Goal: Task Accomplishment & Management: Complete application form

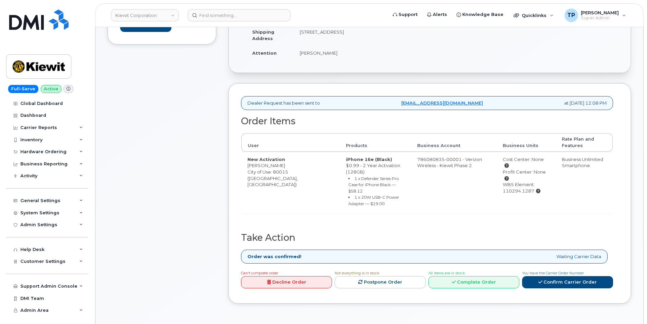
scroll to position [170, 0]
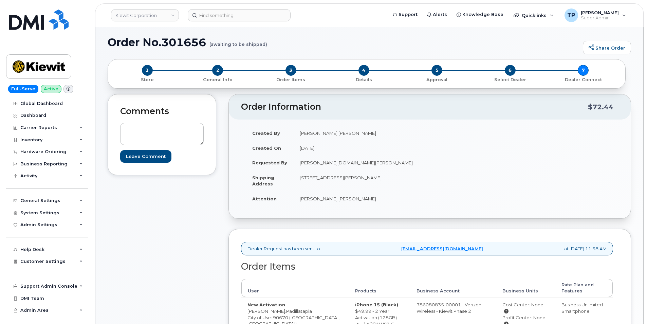
scroll to position [170, 0]
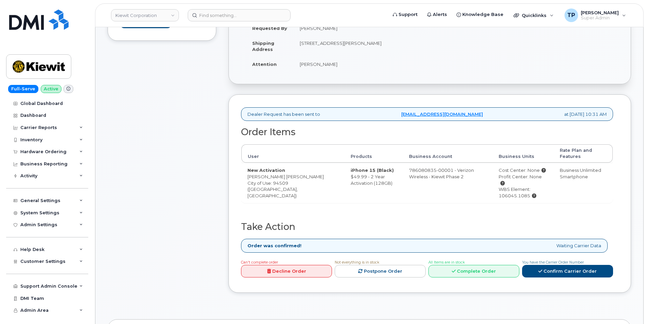
scroll to position [204, 0]
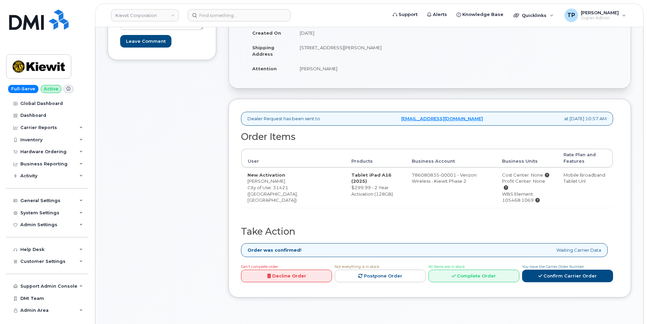
scroll to position [170, 0]
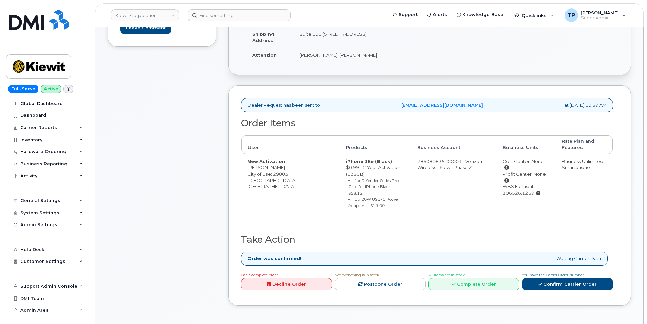
scroll to position [170, 0]
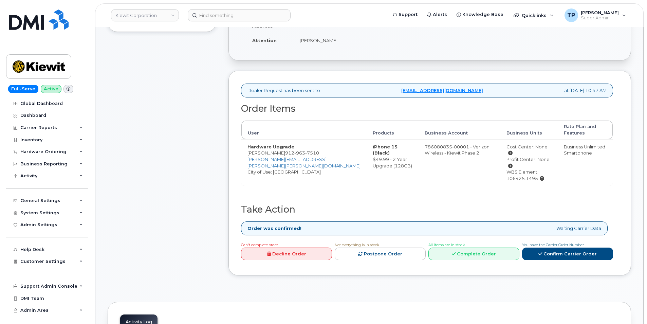
scroll to position [170, 0]
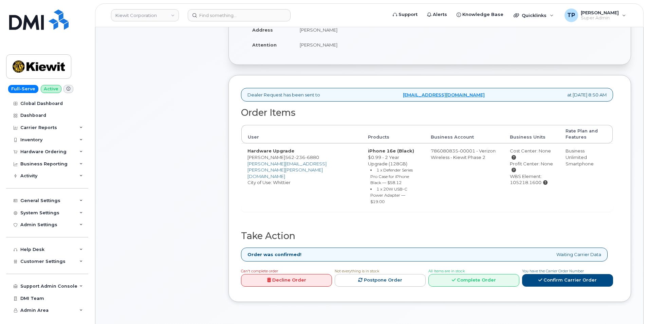
scroll to position [204, 0]
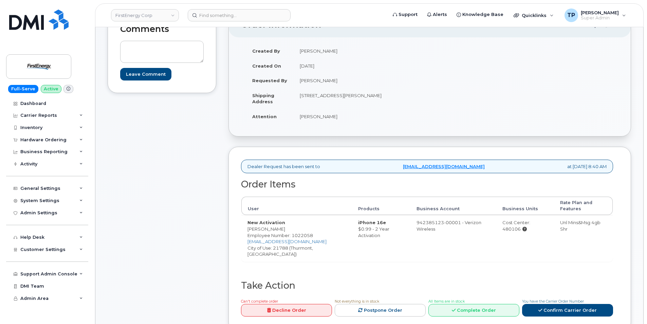
scroll to position [136, 0]
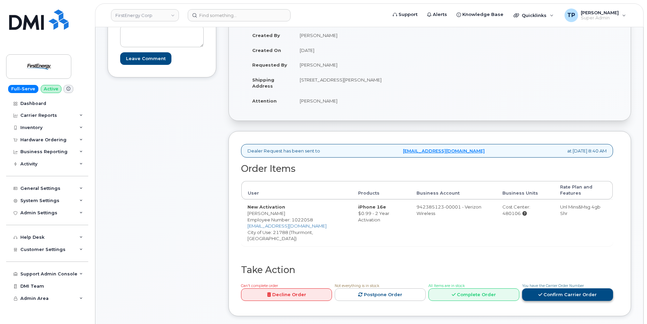
click at [569, 295] on link "Confirm Carrier Order" at bounding box center [567, 294] width 91 height 13
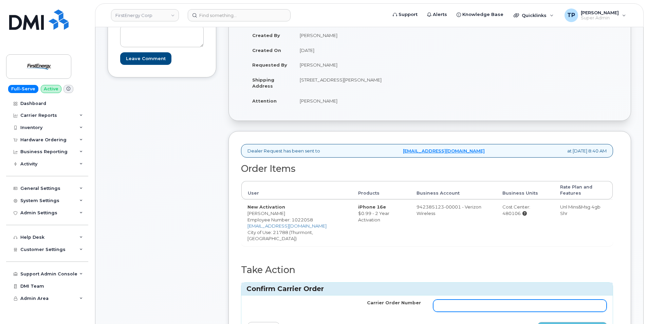
click at [543, 301] on input "Carrier Order Number" at bounding box center [520, 306] width 174 height 12
paste input "MB3000596367186"
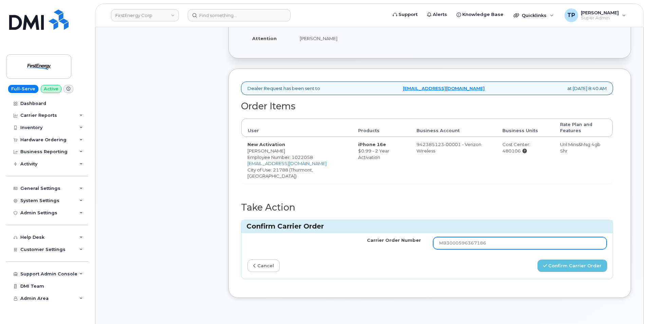
scroll to position [204, 0]
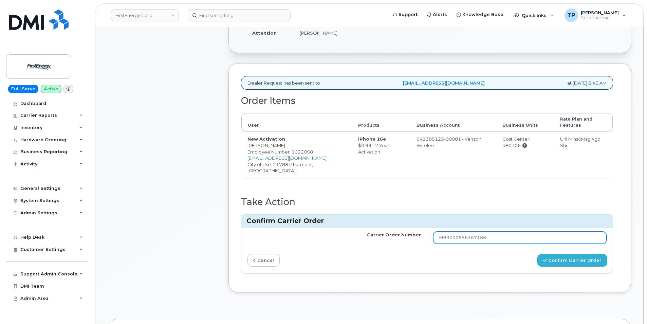
type input "MB3000596367186"
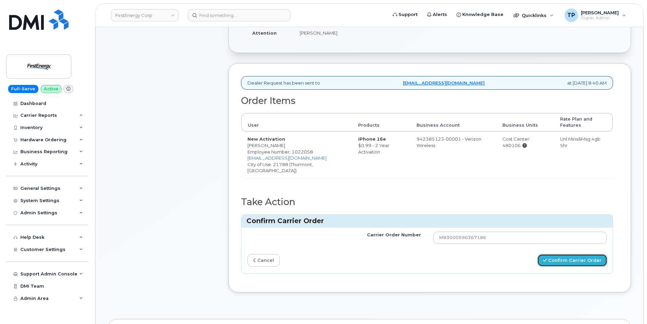
click at [572, 262] on button "Confirm Carrier Order" at bounding box center [573, 260] width 70 height 13
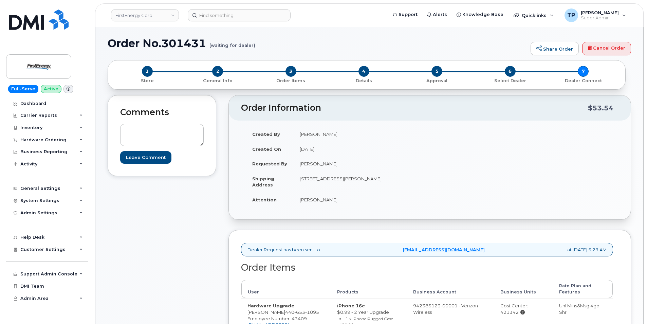
scroll to position [204, 0]
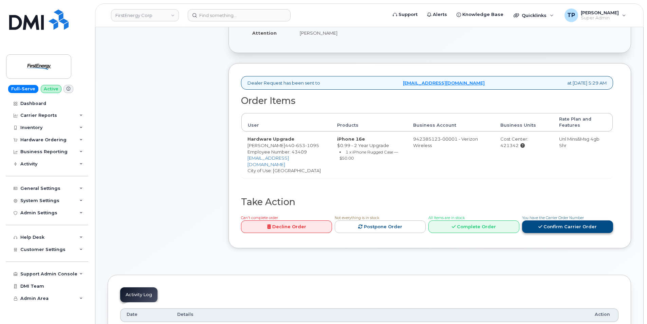
click at [561, 227] on link "Confirm Carrier Order" at bounding box center [567, 226] width 91 height 13
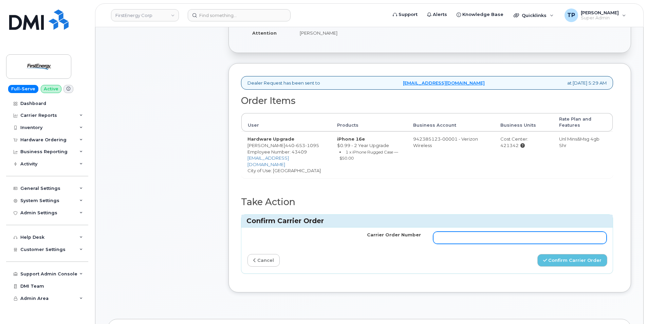
click at [561, 241] on input "Carrier Order Number" at bounding box center [520, 238] width 174 height 12
paste input "MB3000596328965"
type input "MB3000596328965"
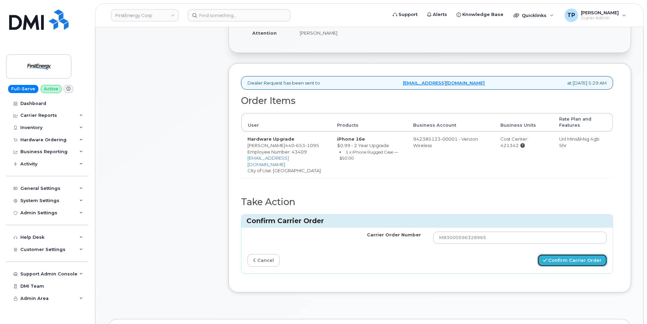
click at [567, 263] on button "Confirm Carrier Order" at bounding box center [573, 260] width 70 height 13
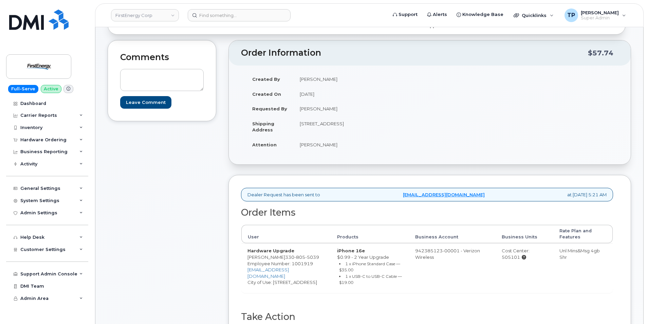
scroll to position [136, 0]
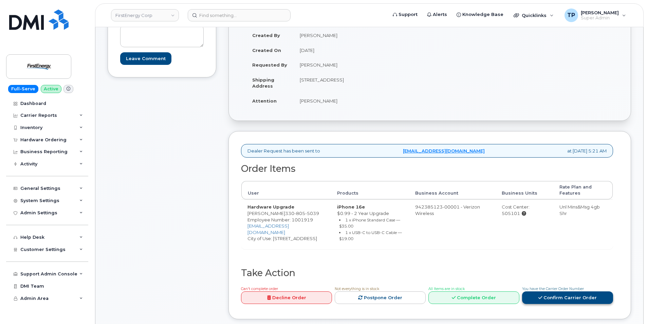
click at [555, 299] on link "Confirm Carrier Order" at bounding box center [567, 297] width 91 height 13
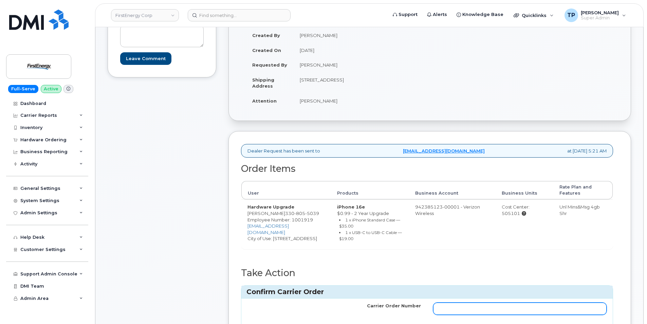
click at [548, 307] on input "Carrier Order Number" at bounding box center [520, 309] width 174 height 12
paste input "MB3000596328543"
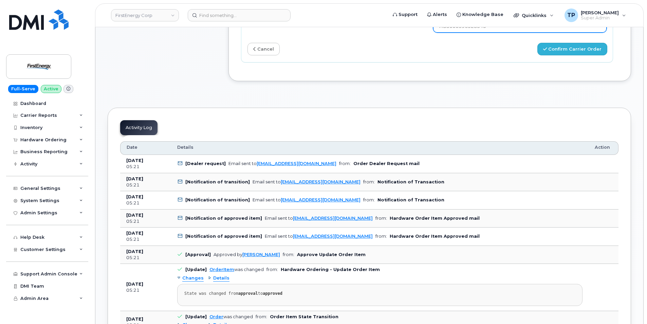
scroll to position [408, 0]
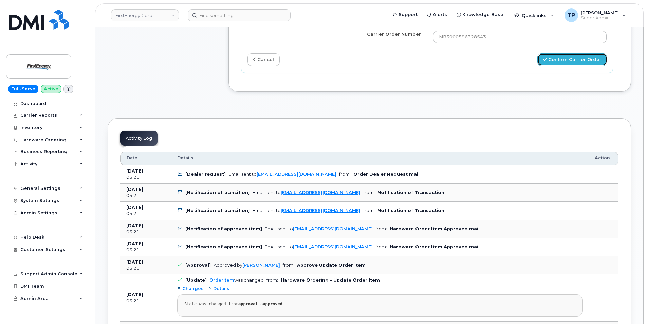
click at [578, 62] on button "Confirm Carrier Order" at bounding box center [573, 59] width 70 height 13
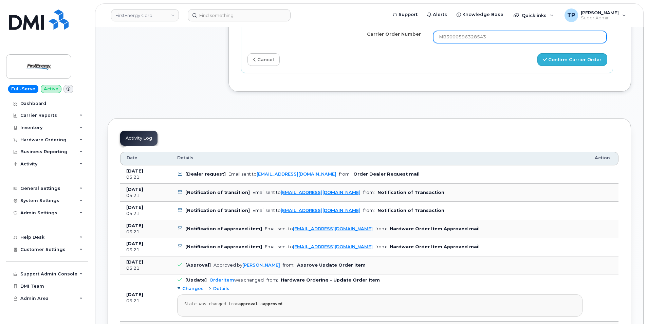
type input "MB3000596328543"
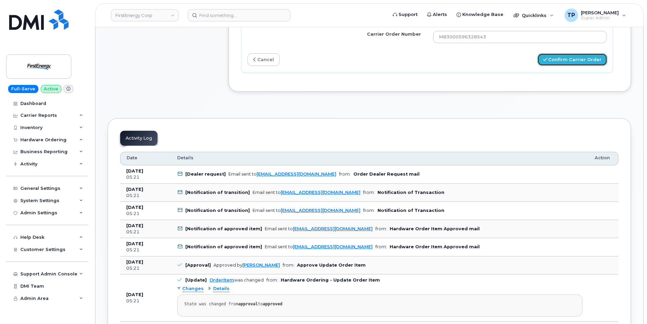
click at [581, 62] on button "Confirm Carrier Order" at bounding box center [573, 59] width 70 height 13
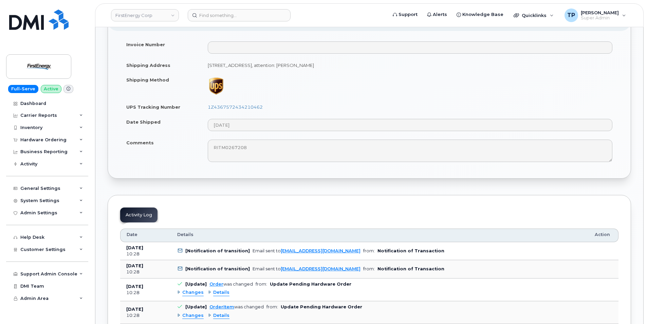
scroll to position [408, 0]
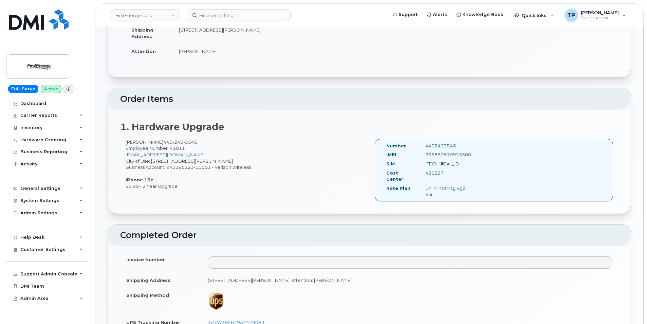
scroll to position [204, 0]
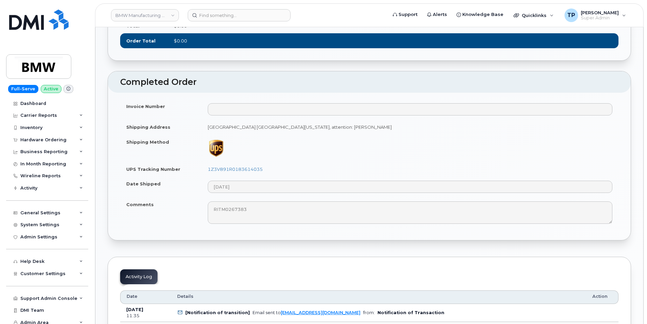
scroll to position [408, 0]
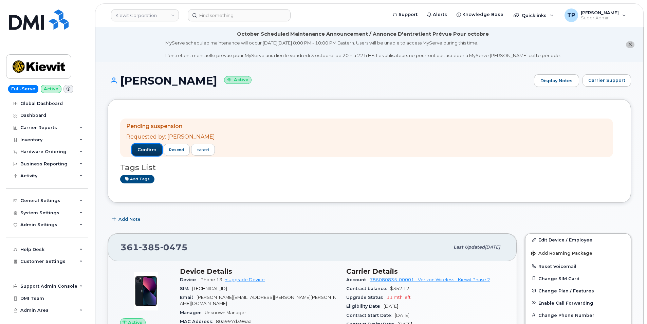
click at [142, 149] on span "confirm" at bounding box center [147, 150] width 19 height 6
